Goal: Task Accomplishment & Management: Manage account settings

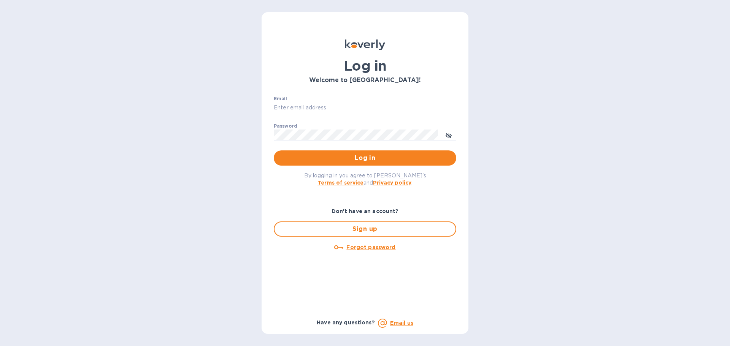
type input "[PERSON_NAME][EMAIL_ADDRESS][DOMAIN_NAME]"
click at [347, 159] on span "Log in" at bounding box center [365, 158] width 170 height 9
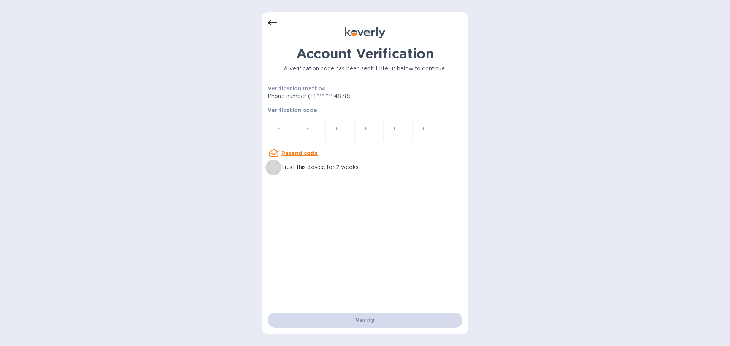
click at [275, 168] on input "Trust this device for 2 weeks" at bounding box center [273, 168] width 16 height 16
checkbox input "true"
click at [277, 130] on input "number" at bounding box center [279, 131] width 10 height 14
type input "6"
type input "4"
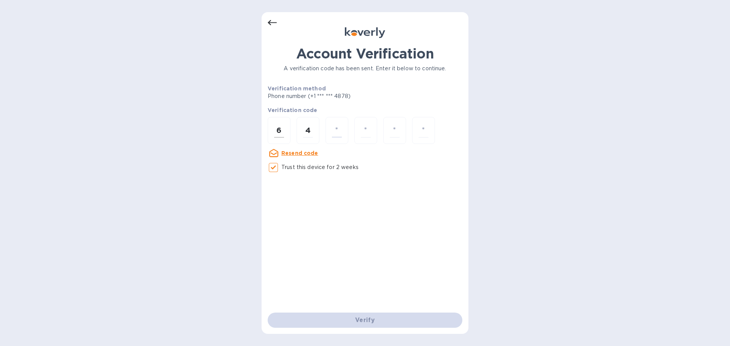
type input "5"
type input "0"
type input "2"
type input "9"
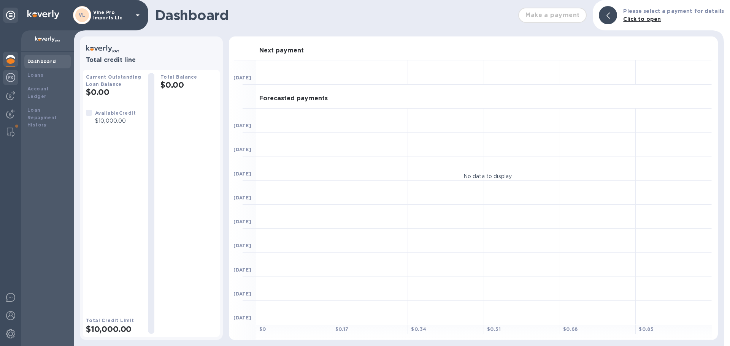
click at [9, 76] on img at bounding box center [10, 77] width 9 height 9
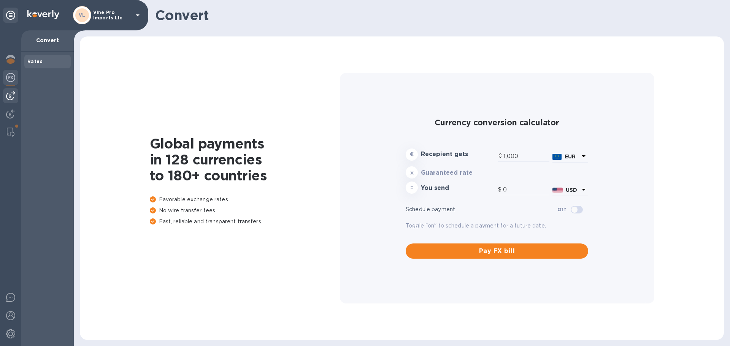
type input "1,168.93"
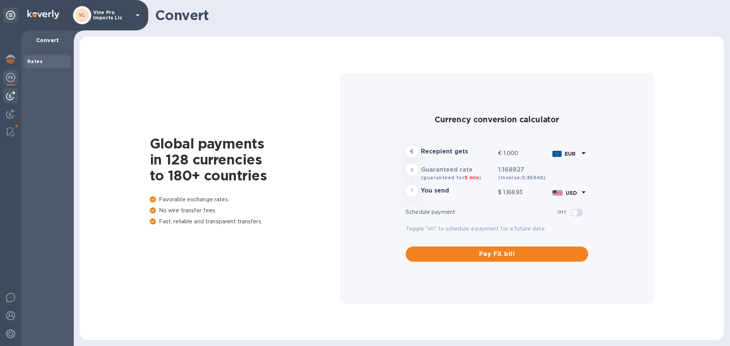
click at [11, 97] on img at bounding box center [10, 95] width 9 height 9
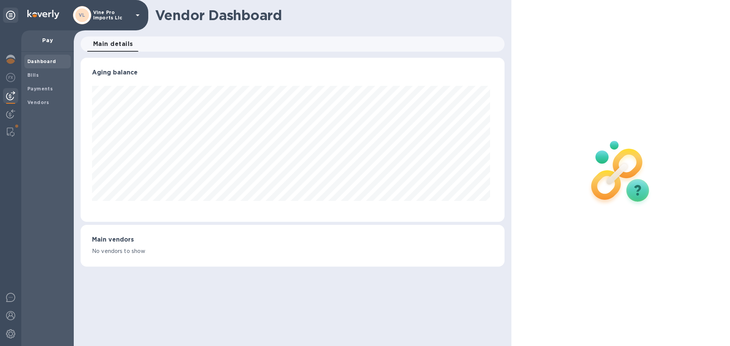
scroll to position [164, 421]
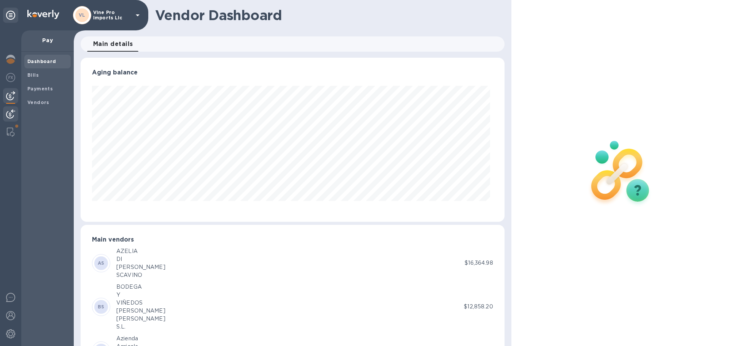
click at [7, 114] on img at bounding box center [10, 113] width 9 height 9
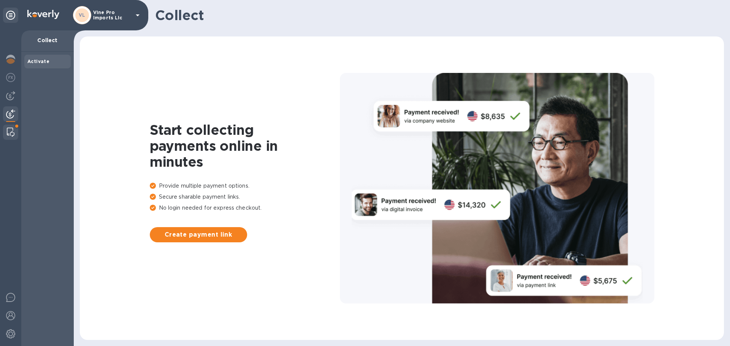
click at [9, 131] on img at bounding box center [11, 132] width 8 height 9
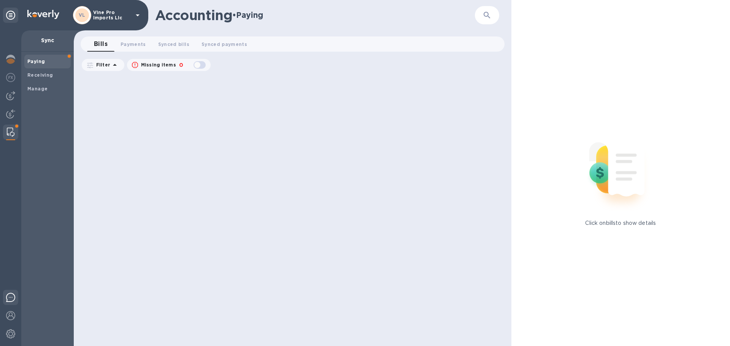
click at [13, 299] on img at bounding box center [10, 297] width 9 height 9
click at [11, 319] on img at bounding box center [10, 315] width 9 height 9
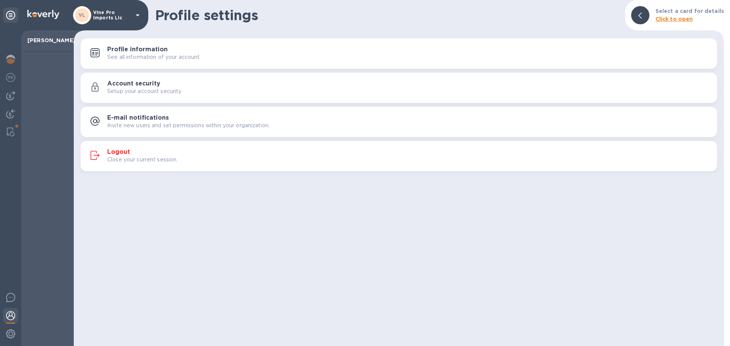
click at [117, 149] on h3 "Logout" at bounding box center [118, 152] width 23 height 7
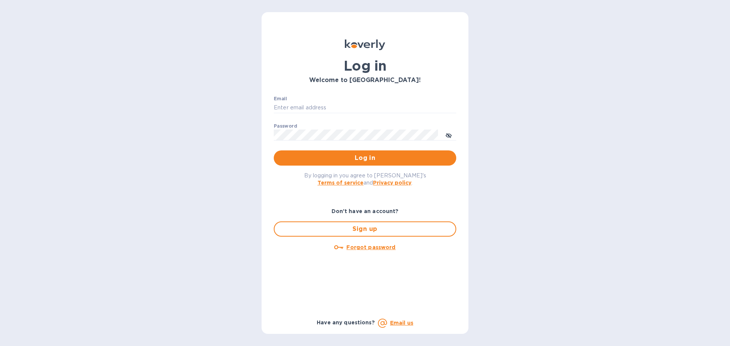
type input "[PERSON_NAME][EMAIL_ADDRESS][DOMAIN_NAME]"
